Goal: Information Seeking & Learning: Learn about a topic

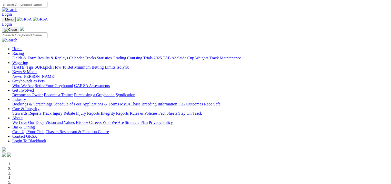
click at [14, 56] on link "Fields & Form" at bounding box center [24, 58] width 24 height 4
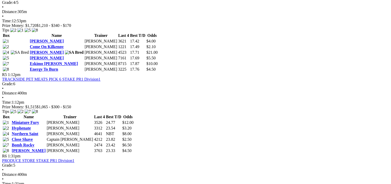
scroll to position [506, 0]
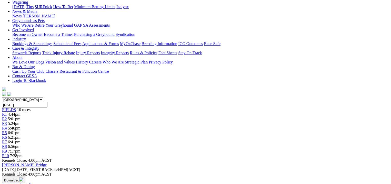
scroll to position [70, 0]
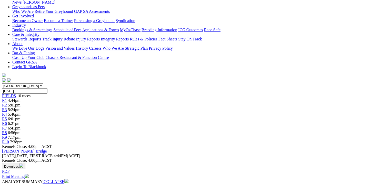
scroll to position [83, 0]
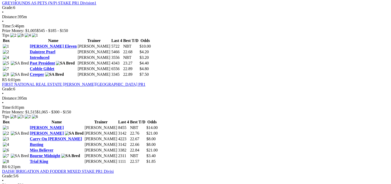
scroll to position [531, 0]
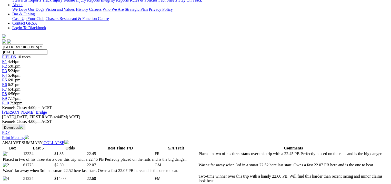
scroll to position [128, 0]
